Goal: Task Accomplishment & Management: Use online tool/utility

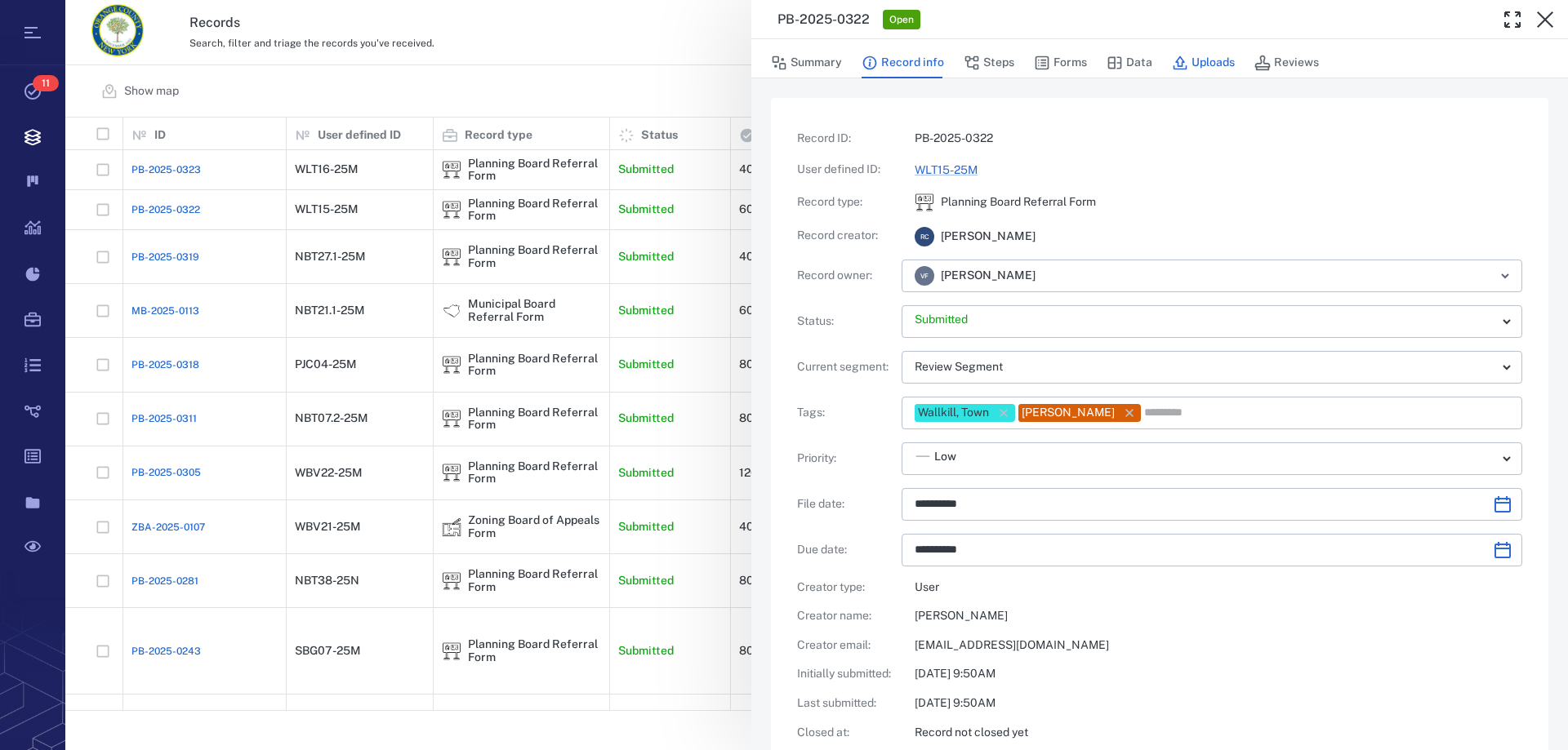
click at [1220, 60] on button "Uploads" at bounding box center [1203, 62] width 63 height 31
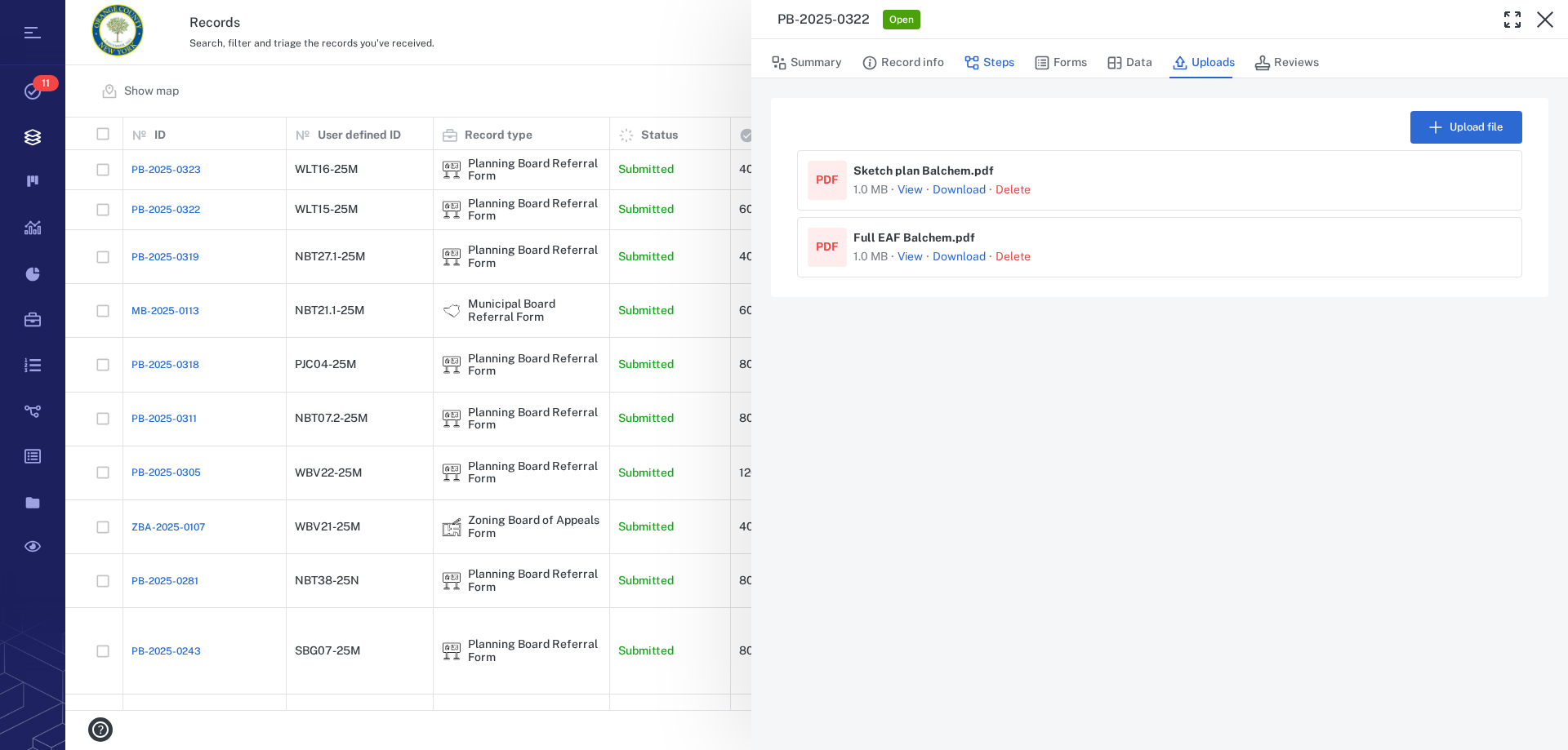
click at [976, 59] on icon "button" at bounding box center [972, 63] width 14 height 14
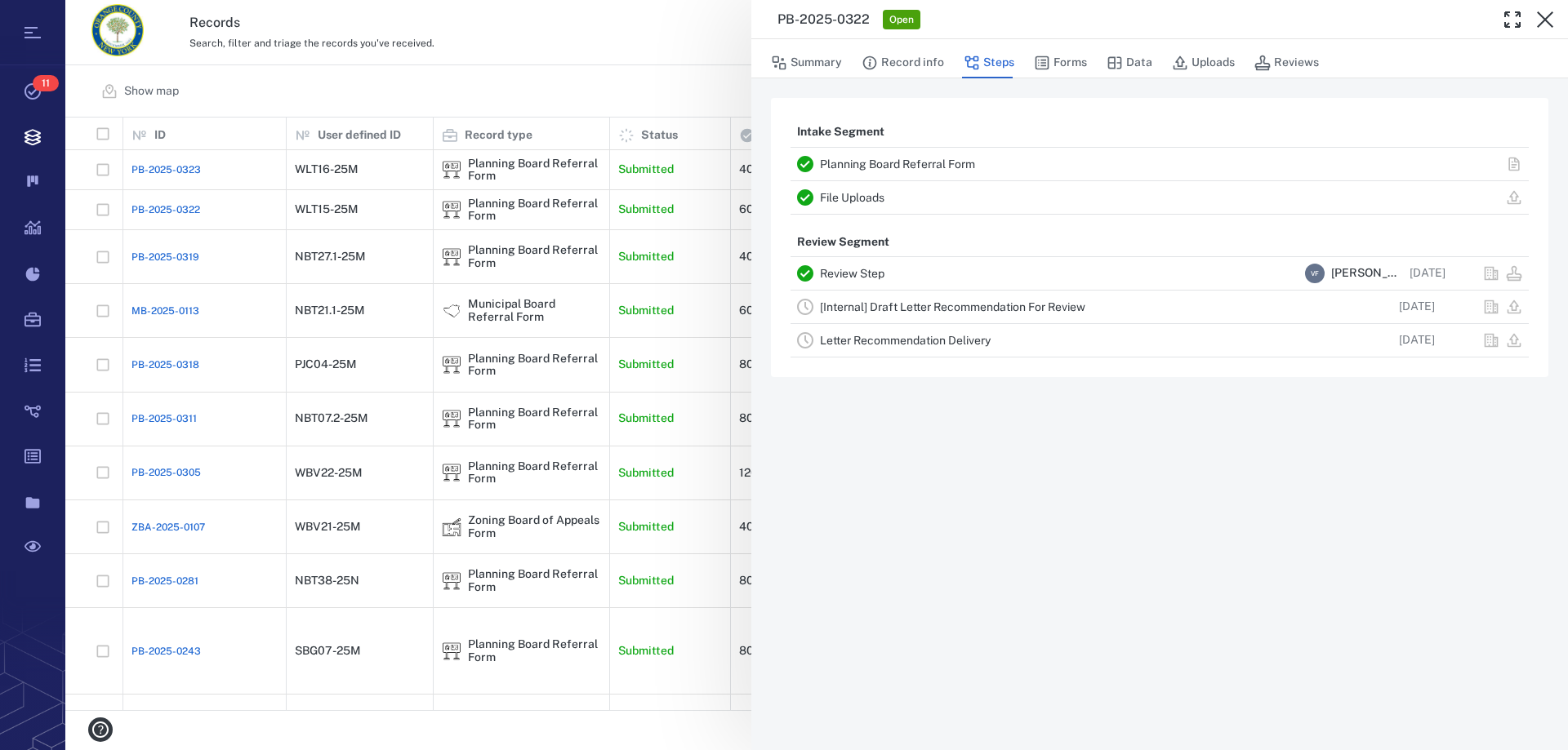
click at [959, 307] on link "[Internal] Draft Letter Recommendation For Review" at bounding box center [952, 307] width 265 height 13
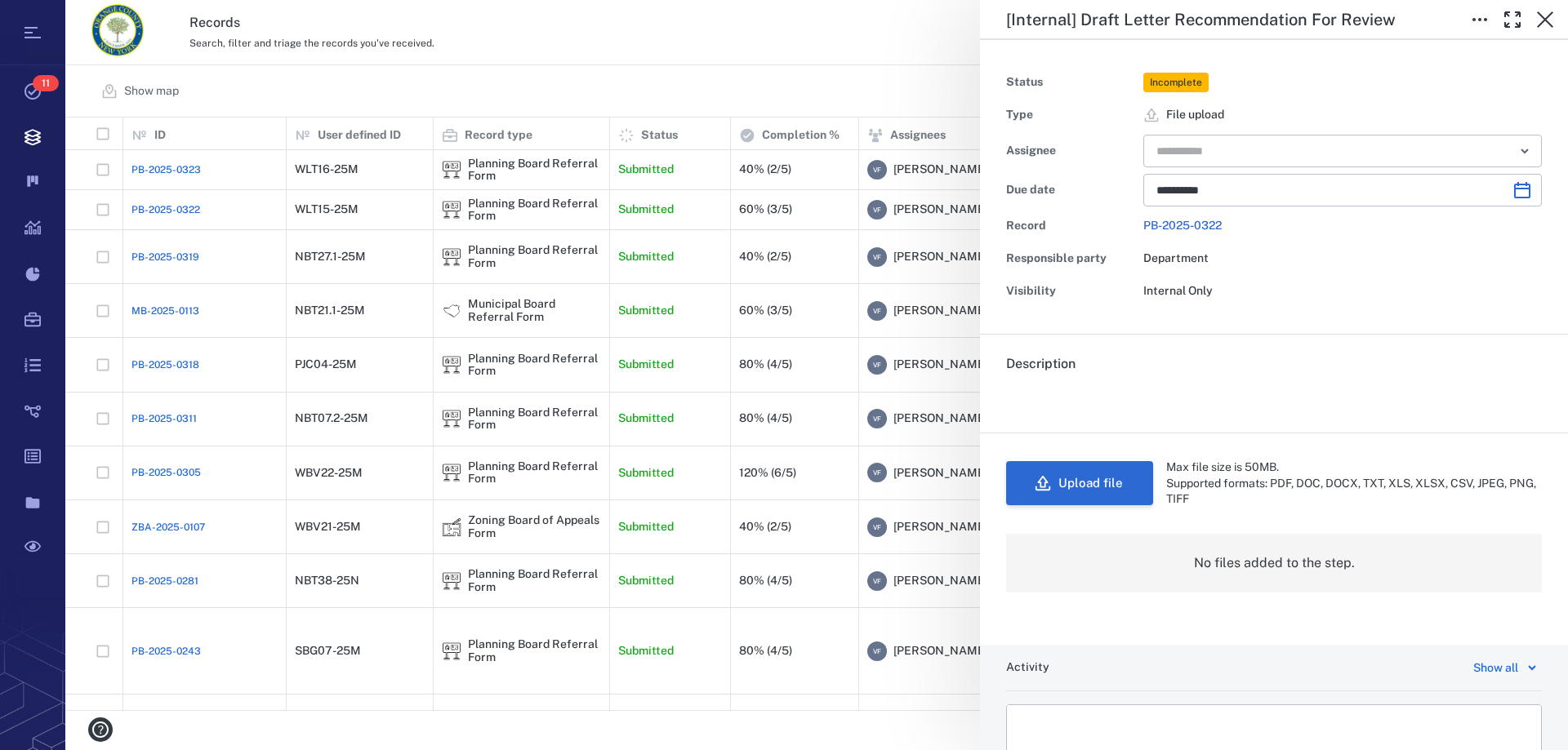
click at [1104, 473] on button "Upload file" at bounding box center [1079, 483] width 147 height 44
